Goal: Task Accomplishment & Management: Use online tool/utility

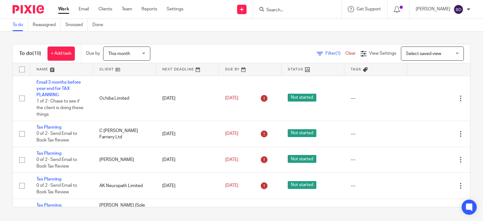
click at [271, 10] on input "Search" at bounding box center [294, 11] width 57 height 6
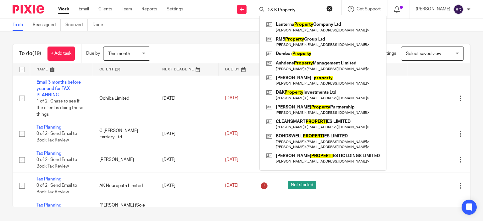
type input "D & K Property"
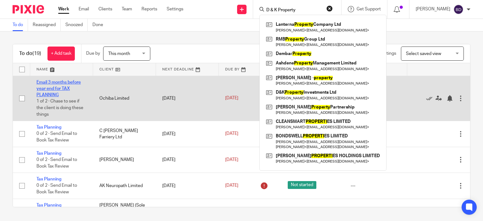
click at [66, 83] on link "Email 3 months before year end for TAX PLANNING" at bounding box center [58, 88] width 44 height 17
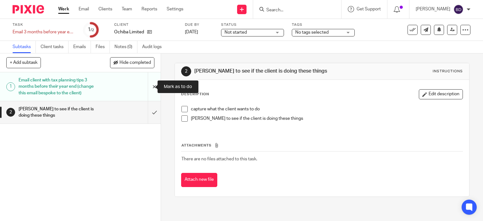
click at [151, 87] on input "submit" at bounding box center [80, 86] width 161 height 29
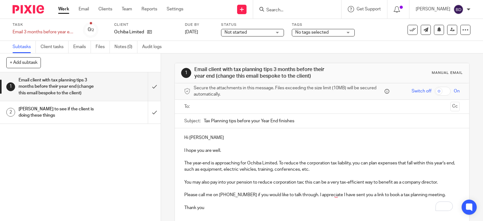
click at [214, 107] on input "text" at bounding box center [322, 106] width 252 height 7
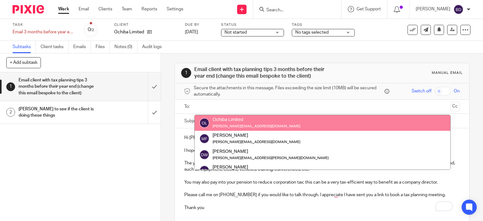
drag, startPoint x: 220, startPoint y: 123, endPoint x: 228, endPoint y: 140, distance: 19.1
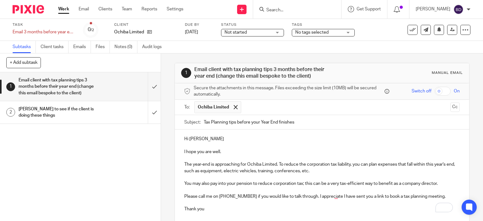
click at [230, 152] on p "I hope you are well." at bounding box center [322, 152] width 276 height 6
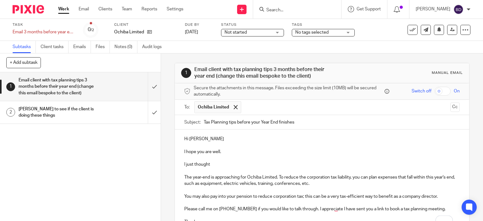
click at [254, 110] on input "text" at bounding box center [346, 107] width 204 height 12
click at [240, 138] on p "Hi Marium" at bounding box center [322, 139] width 276 height 6
click at [235, 164] on p "I just thought" at bounding box center [322, 164] width 276 height 6
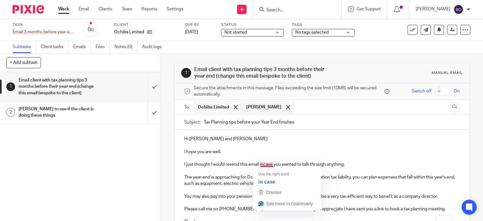
click at [266, 165] on p "I just thought I would resend this email incase you wanted to talk through anyt…" at bounding box center [322, 164] width 276 height 6
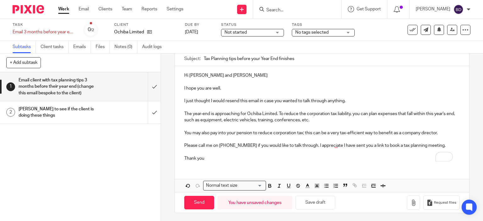
scroll to position [64, 0]
click at [226, 157] on p "Thank you" at bounding box center [322, 158] width 276 height 6
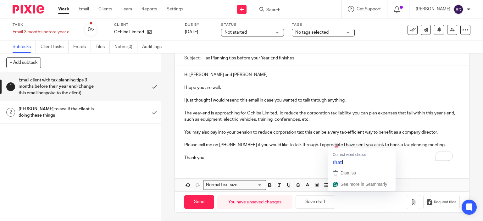
click at [335, 146] on p "Please call me on 07837505089 if you would like to talk through. I appreciate I…" at bounding box center [322, 145] width 276 height 6
click at [247, 156] on p "Thank you" at bounding box center [322, 158] width 276 height 6
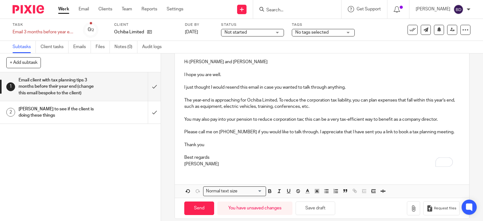
scroll to position [83, 0]
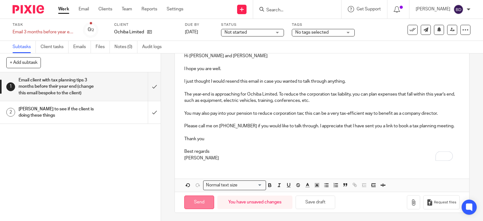
click at [197, 200] on input "Send" at bounding box center [199, 203] width 30 height 14
type input "Sent"
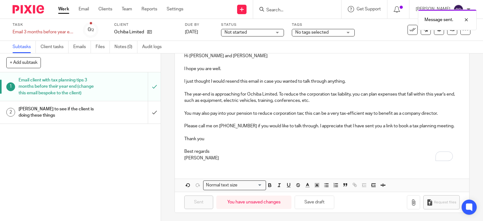
click at [269, 9] on div "Message sent." at bounding box center [359, 18] width 235 height 24
click at [64, 8] on link "Work" at bounding box center [63, 9] width 11 height 6
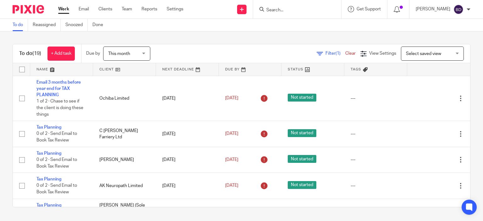
click at [282, 9] on input "Search" at bounding box center [294, 11] width 57 height 6
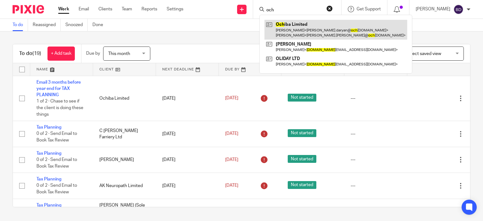
type input "och"
click at [298, 26] on link at bounding box center [336, 30] width 143 height 20
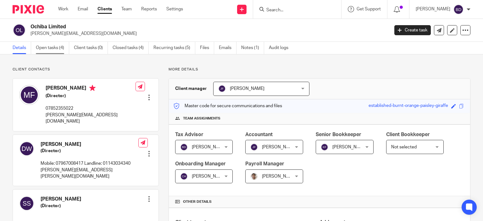
click at [51, 45] on link "Open tasks (4)" at bounding box center [52, 48] width 33 height 12
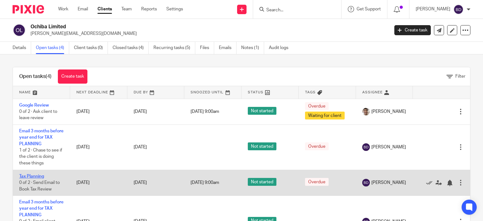
click at [38, 175] on link "Tax Planning" at bounding box center [31, 176] width 25 height 4
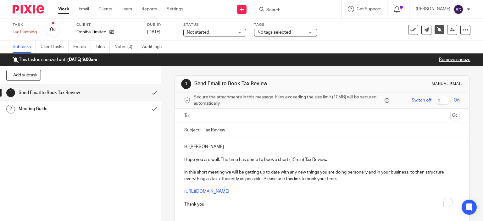
click at [215, 115] on input "text" at bounding box center [322, 115] width 252 height 7
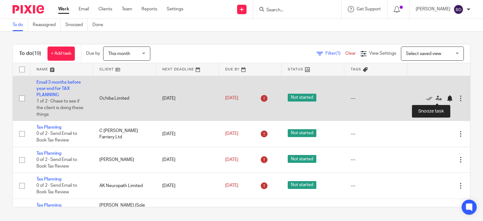
click at [447, 98] on div at bounding box center [450, 98] width 6 height 6
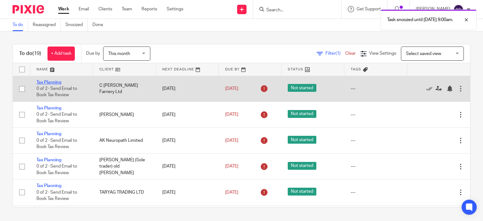
click at [54, 80] on link "Tax Planning" at bounding box center [48, 82] width 25 height 4
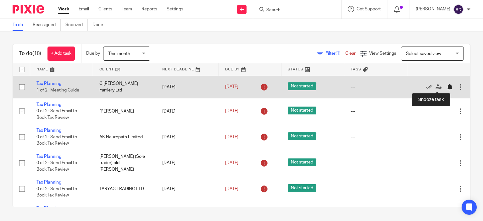
click at [447, 87] on div at bounding box center [450, 87] width 6 height 6
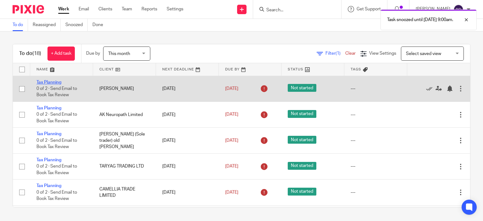
click at [55, 81] on link "Tax Planning" at bounding box center [48, 82] width 25 height 4
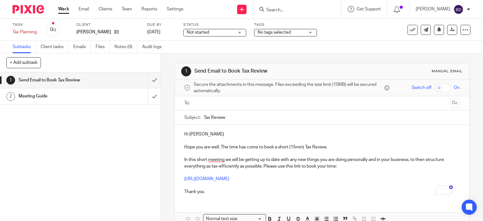
click at [65, 9] on link "Work" at bounding box center [63, 9] width 11 height 6
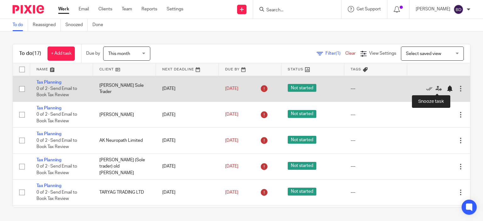
click at [447, 89] on div at bounding box center [450, 89] width 6 height 6
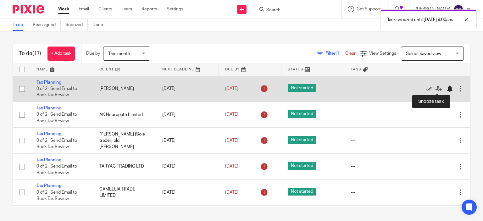
click at [447, 88] on div at bounding box center [450, 89] width 6 height 6
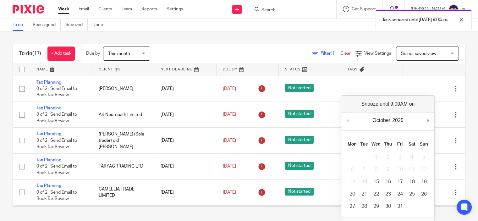
drag, startPoint x: 401, startPoint y: 208, endPoint x: 402, endPoint y: 200, distance: 8.2
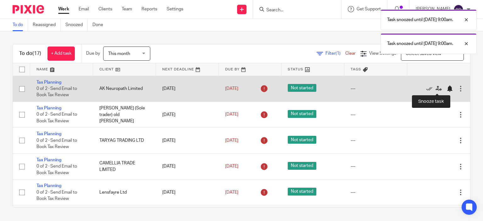
click at [447, 89] on div at bounding box center [450, 89] width 6 height 6
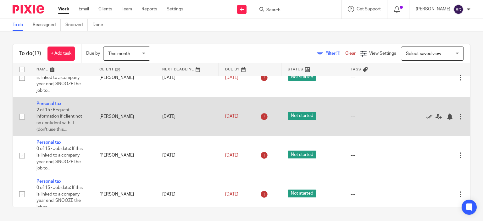
scroll to position [283, 0]
click at [447, 119] on div at bounding box center [450, 117] width 6 height 6
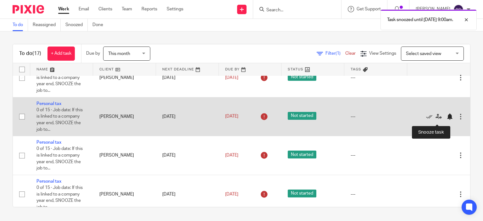
click at [447, 120] on div at bounding box center [450, 117] width 6 height 6
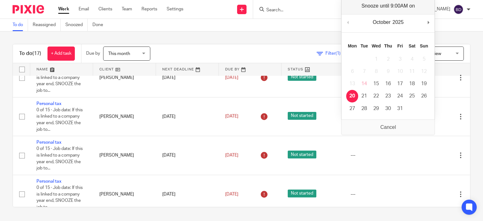
scroll to position [254, 0]
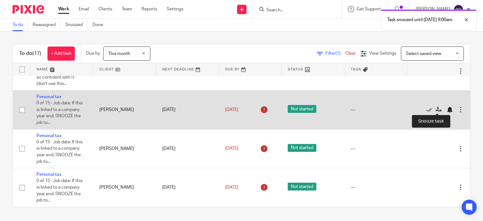
click at [447, 108] on div at bounding box center [450, 110] width 6 height 6
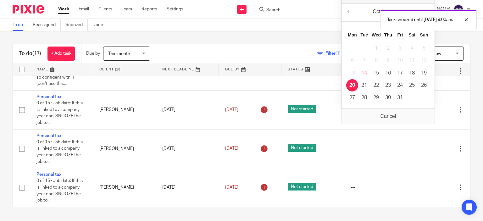
scroll to position [215, 0]
